Goal: Task Accomplishment & Management: Manage account settings

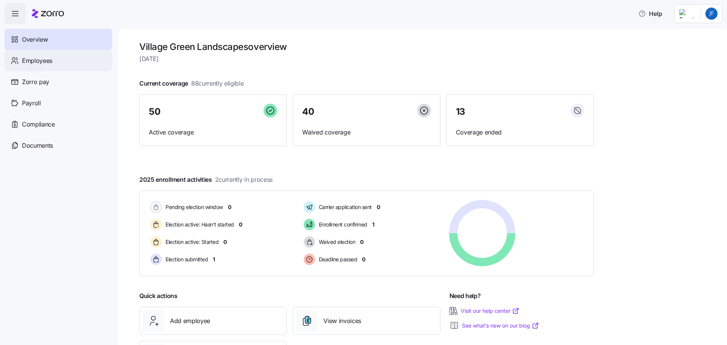
click at [39, 61] on span "Employees" at bounding box center [37, 60] width 30 height 9
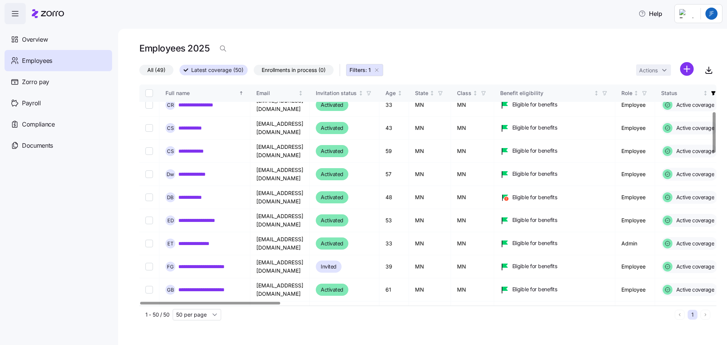
scroll to position [189, 0]
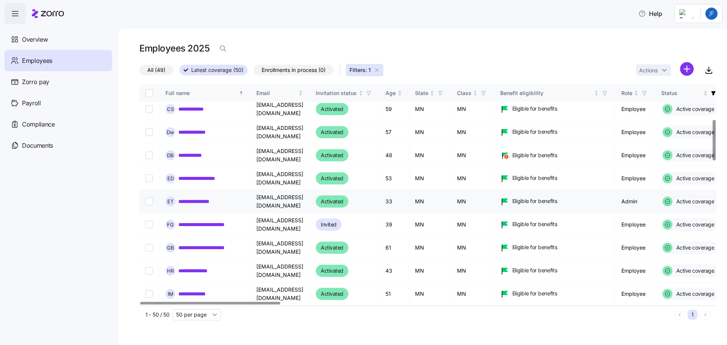
click at [209, 201] on link "**********" at bounding box center [199, 202] width 42 height 8
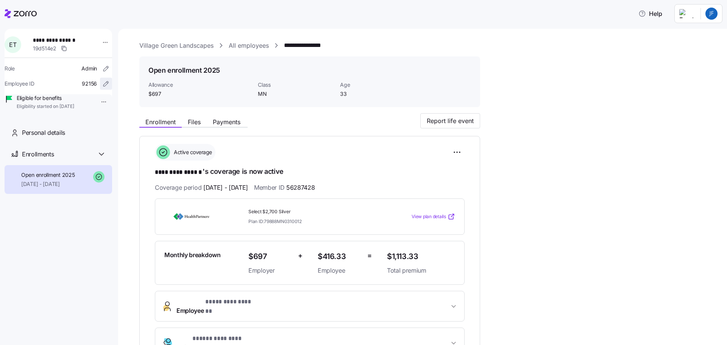
click at [102, 83] on icon "button" at bounding box center [106, 84] width 8 height 8
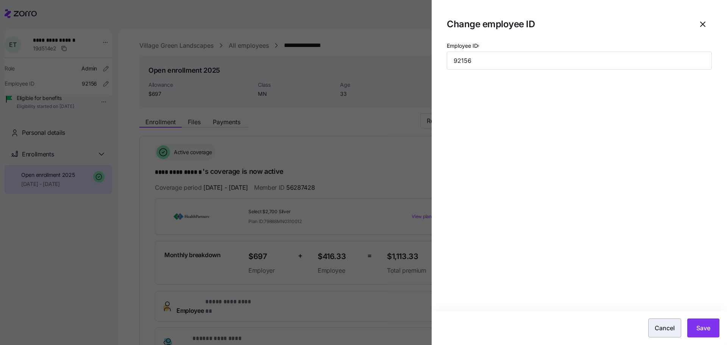
click at [663, 327] on span "Cancel" at bounding box center [664, 327] width 20 height 9
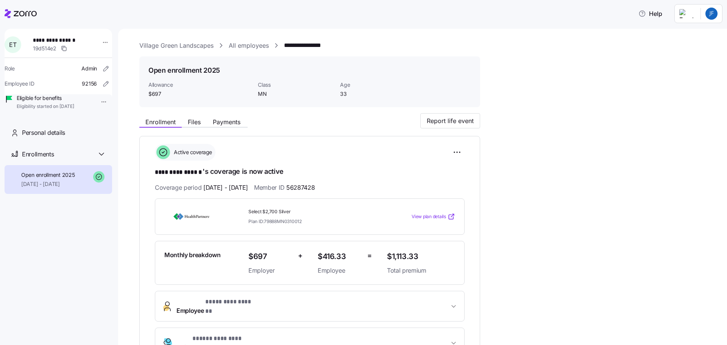
click at [95, 102] on html "**********" at bounding box center [363, 170] width 727 height 340
click at [104, 117] on div "Terminate employee" at bounding box center [123, 119] width 50 height 8
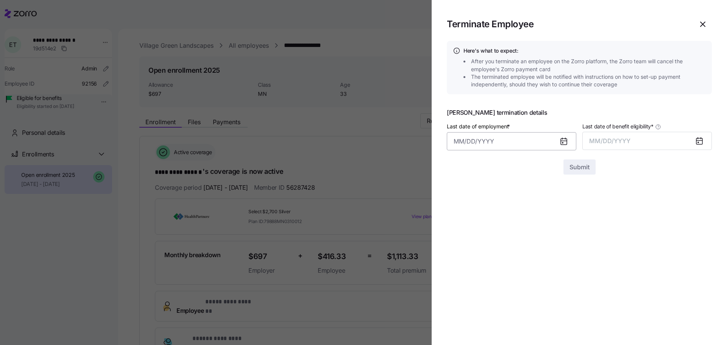
click at [466, 143] on input "Last date of employment *" at bounding box center [511, 141] width 129 height 18
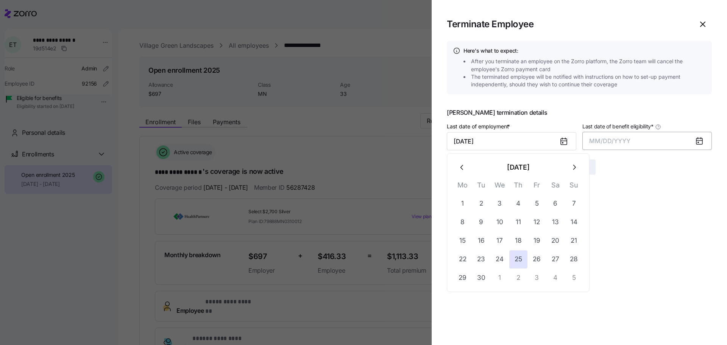
type input "[DATE]"
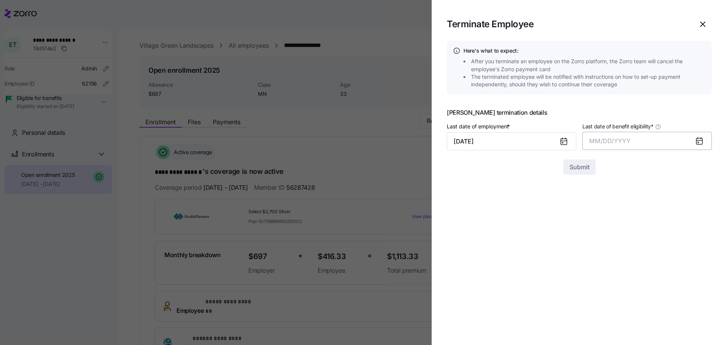
click at [630, 143] on button "MM/DD/YYYY" at bounding box center [646, 141] width 129 height 18
click at [697, 224] on button "Sep" at bounding box center [696, 226] width 43 height 18
click at [583, 165] on span "Submit" at bounding box center [579, 166] width 20 height 9
